Goal: Task Accomplishment & Management: Use online tool/utility

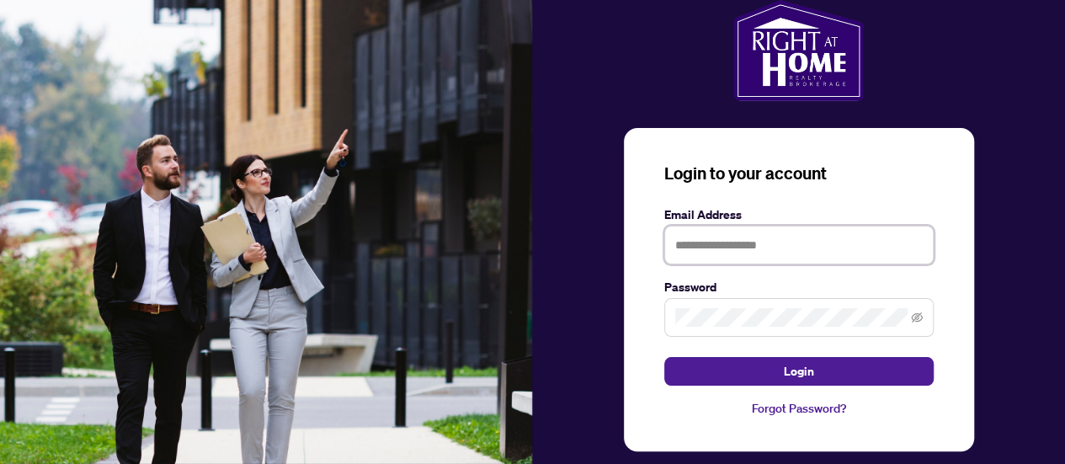
click at [692, 243] on input "text" at bounding box center [798, 245] width 269 height 39
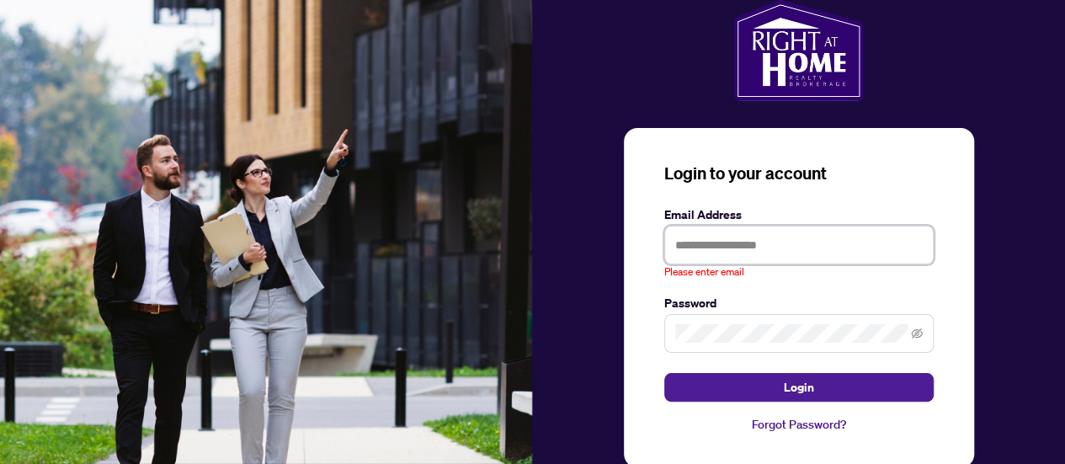
type input "**********"
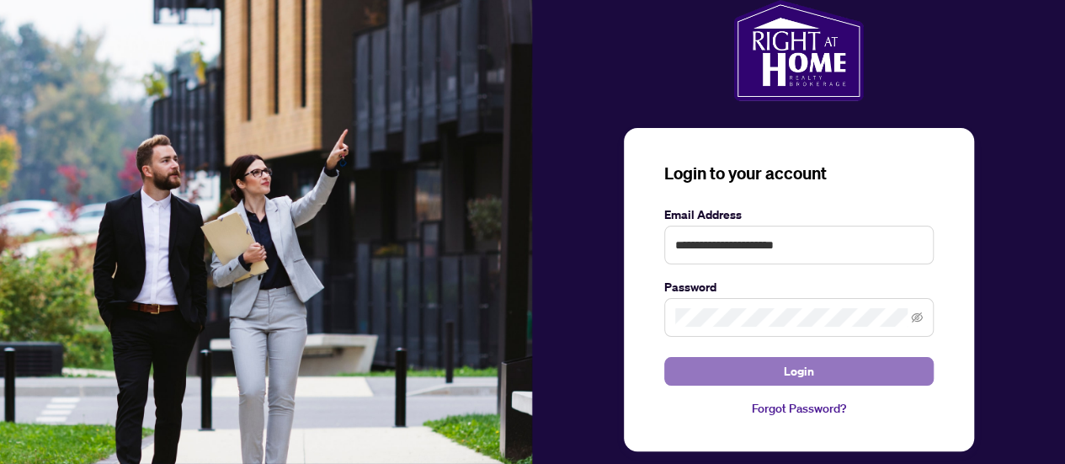
click at [752, 371] on button "Login" at bounding box center [798, 371] width 269 height 29
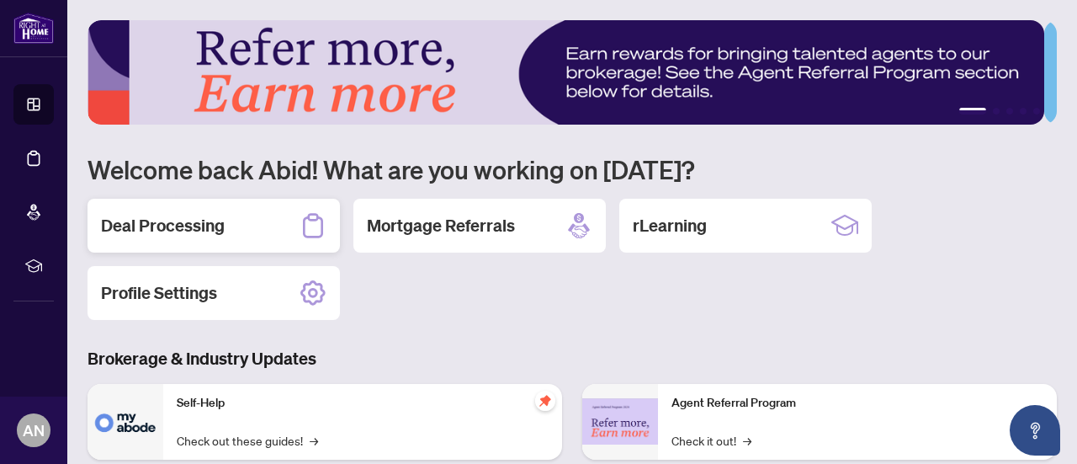
click at [152, 226] on h2 "Deal Processing" at bounding box center [163, 226] width 124 height 24
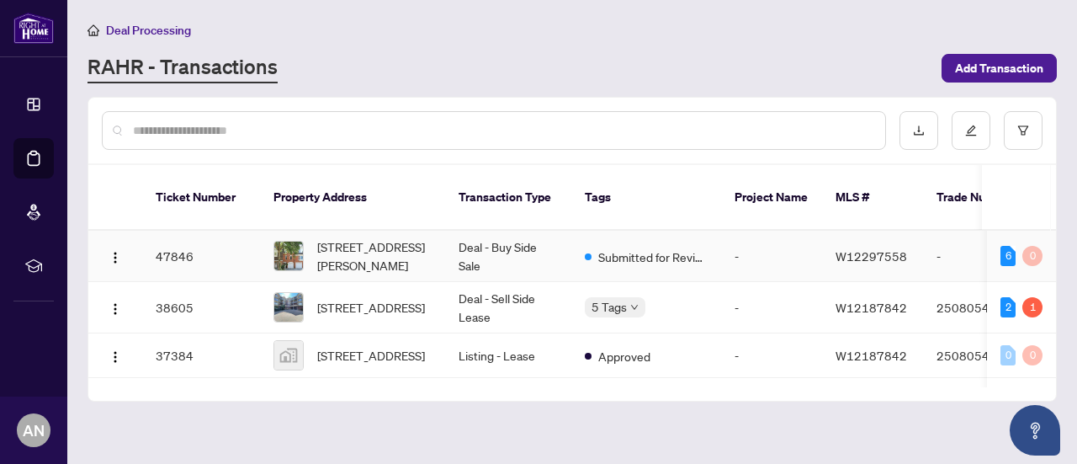
click at [513, 231] on td "Deal - Buy Side Sale" at bounding box center [508, 256] width 126 height 51
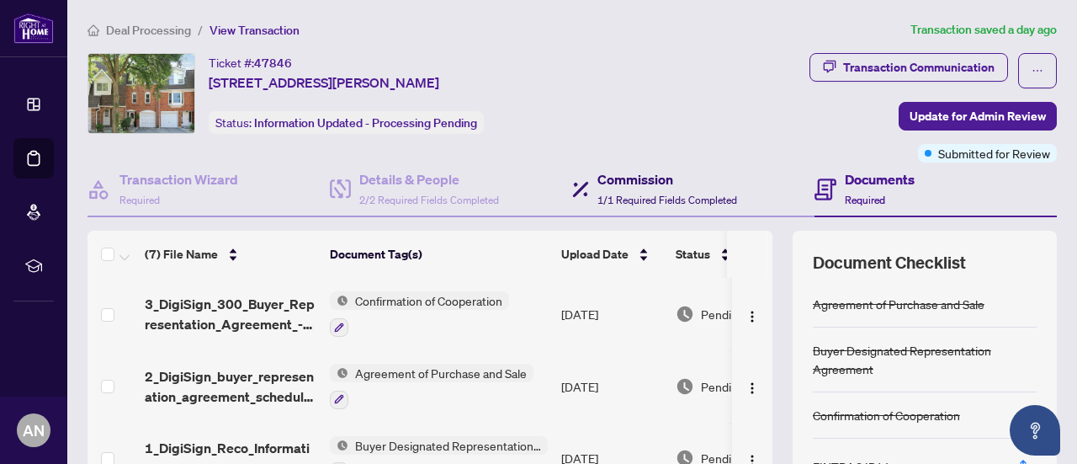
click at [630, 182] on h4 "Commission" at bounding box center [668, 179] width 140 height 20
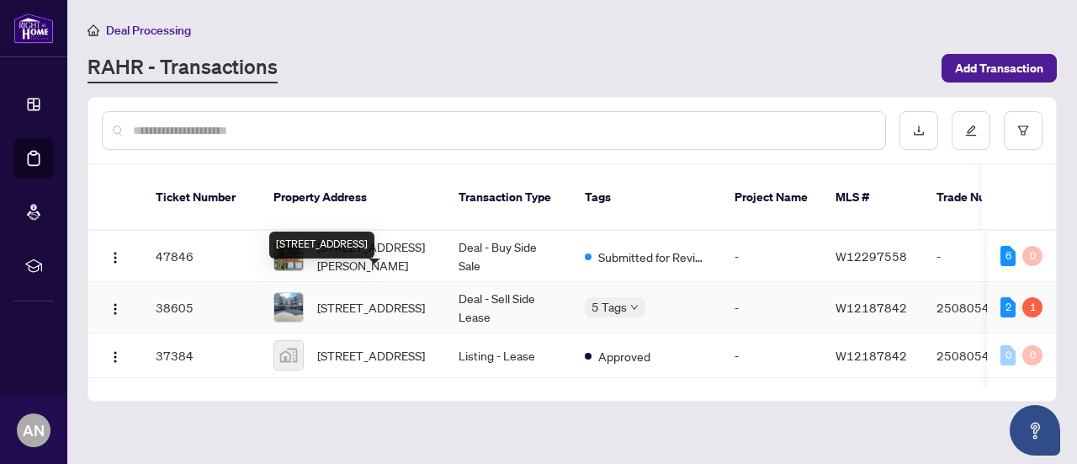
click at [359, 298] on span "[STREET_ADDRESS]" at bounding box center [371, 307] width 108 height 19
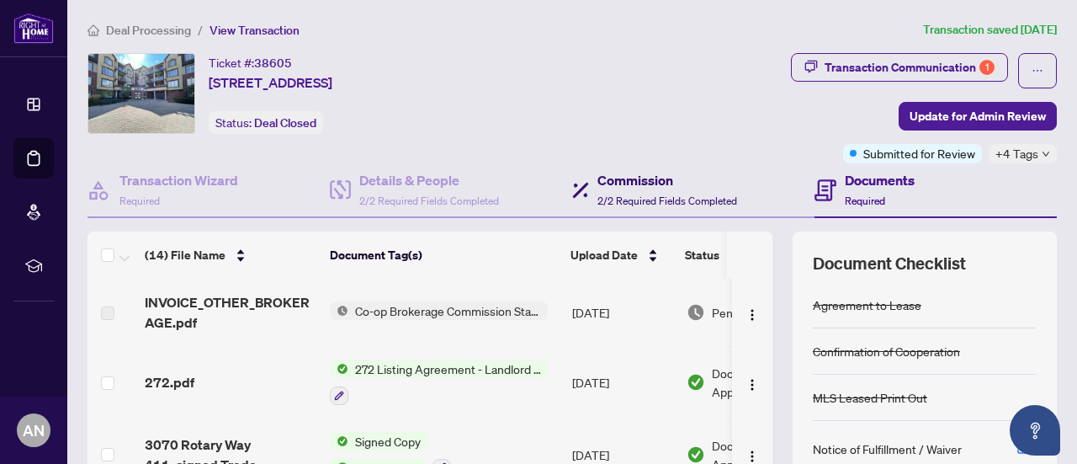
click at [611, 183] on h4 "Commission" at bounding box center [668, 180] width 140 height 20
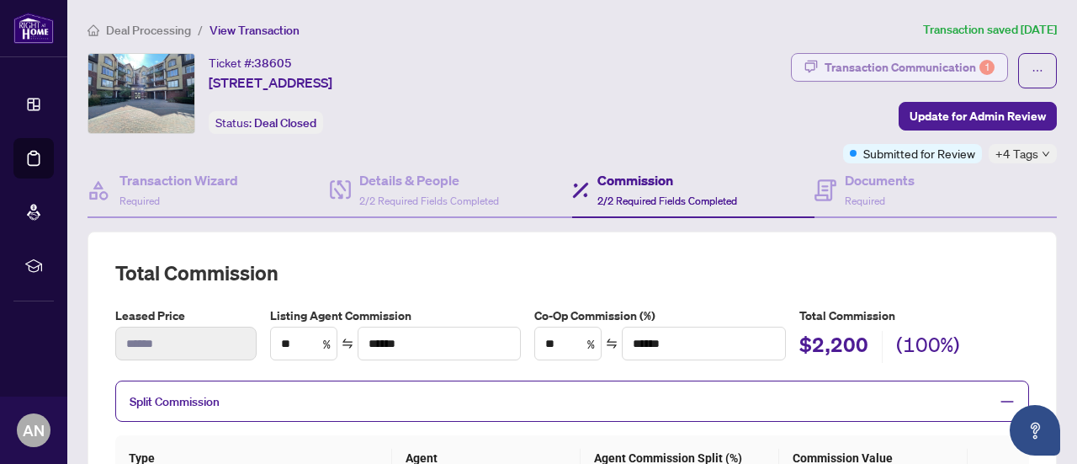
click at [842, 60] on div "Transaction Communication 1" at bounding box center [910, 67] width 170 height 27
type textarea "**********"
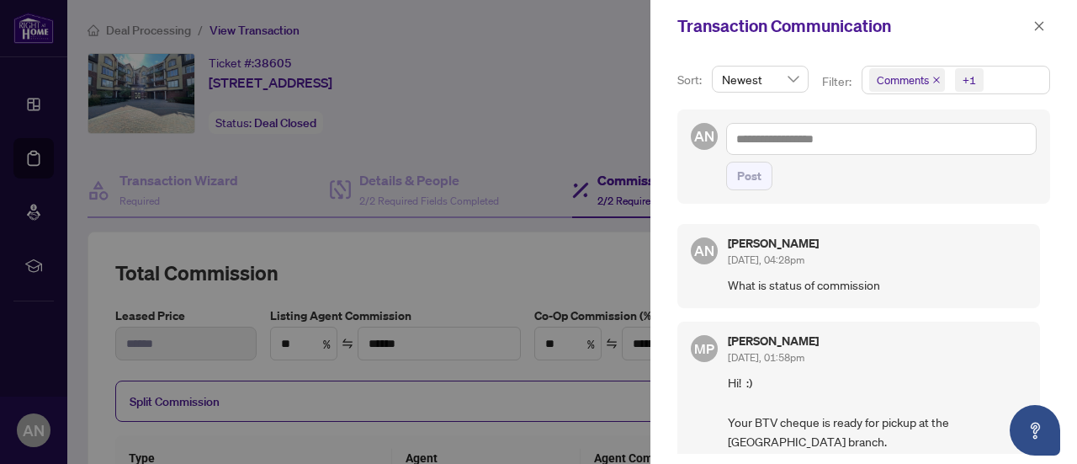
click at [592, 112] on div at bounding box center [538, 232] width 1077 height 464
click at [1037, 24] on icon "close" at bounding box center [1040, 26] width 12 height 12
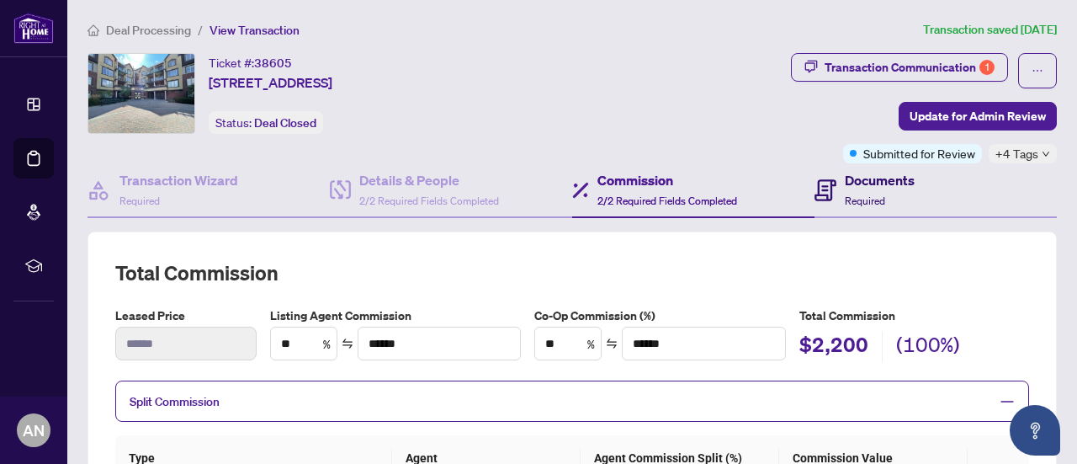
click at [855, 181] on h4 "Documents" at bounding box center [880, 180] width 70 height 20
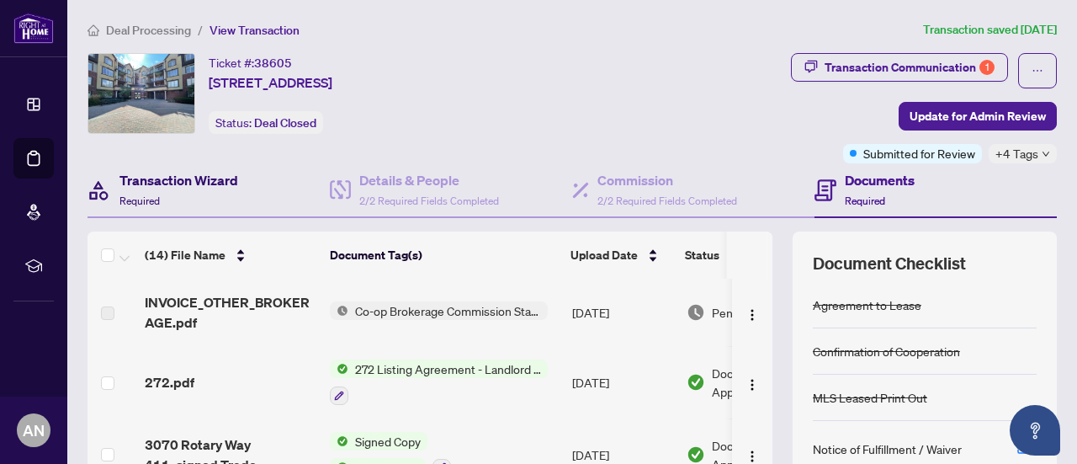
click at [177, 176] on h4 "Transaction Wizard" at bounding box center [179, 180] width 119 height 20
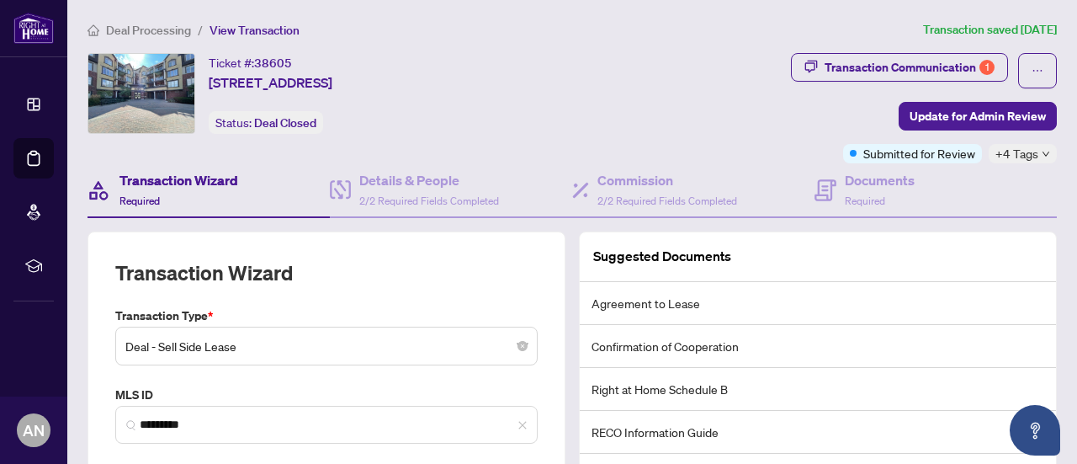
click at [468, 136] on div "Ticket #: 38605 [STREET_ADDRESS] Status: Deal Closed" at bounding box center [323, 108] width 478 height 110
click at [562, 139] on div "Ticket #: 38605 [STREET_ADDRESS] Status: Deal Closed" at bounding box center [323, 108] width 478 height 110
click at [1042, 152] on icon "down" at bounding box center [1046, 154] width 8 height 8
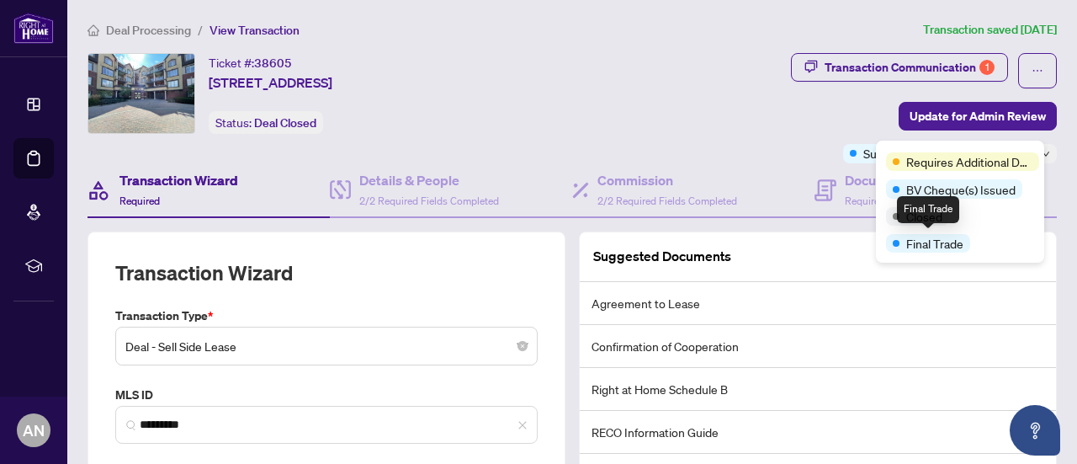
click at [933, 245] on span "Final Trade" at bounding box center [934, 243] width 57 height 19
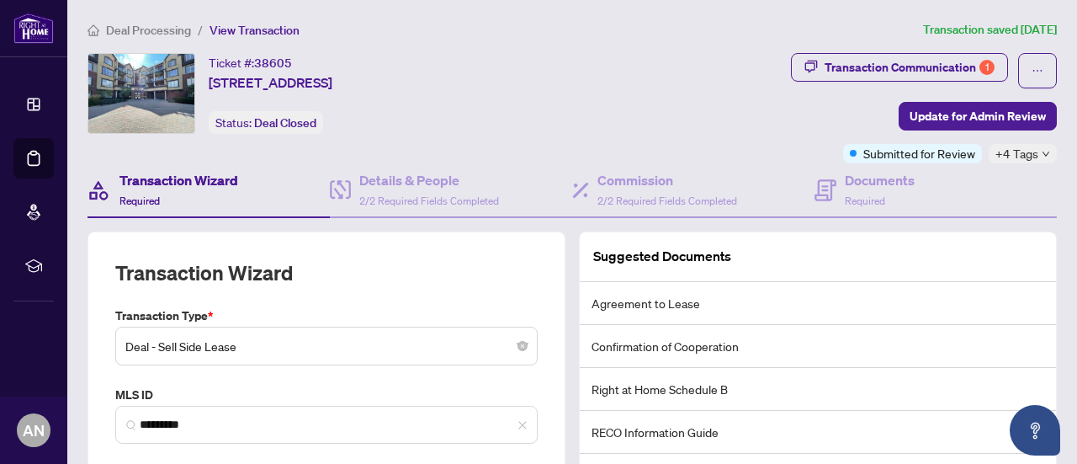
click at [757, 108] on div "Transaction Communication 1 Update for Admin Review Submitted for Review +4 Tags" at bounding box center [812, 108] width 492 height 110
click at [1032, 72] on icon "ellipsis" at bounding box center [1038, 71] width 12 height 12
click at [761, 125] on div "Transaction Communication 1 Update for Admin Review Submitted for Review +4 Tags" at bounding box center [812, 108] width 492 height 110
click at [562, 137] on div "Ticket #: 38605 [STREET_ADDRESS] Status: Deal Closed" at bounding box center [323, 108] width 478 height 110
click at [508, 163] on div "Details & People 2/2 Required Fields Completed" at bounding box center [451, 190] width 242 height 55
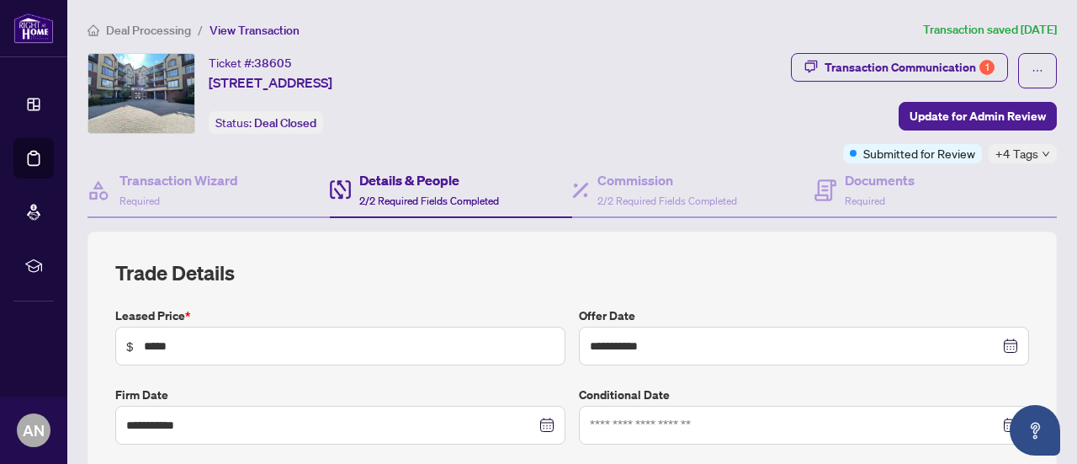
click at [727, 117] on div "Transaction Communication 1 Update for Admin Review Submitted for Review +4 Tags" at bounding box center [812, 108] width 492 height 110
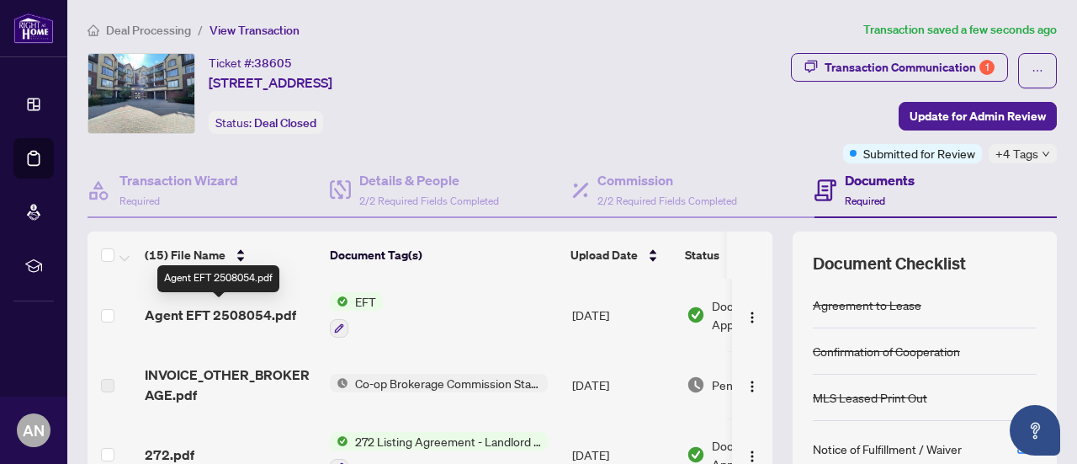
click at [244, 312] on span "Agent EFT 2508054.pdf" at bounding box center [220, 315] width 151 height 20
